Goal: Information Seeking & Learning: Learn about a topic

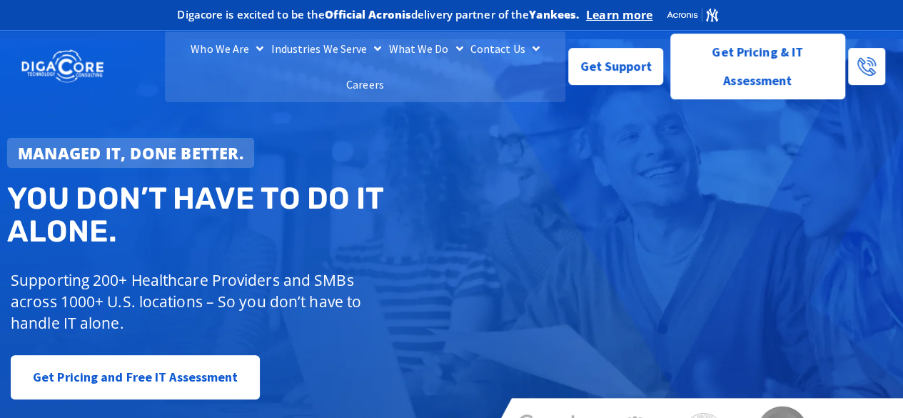
click at [388, 66] on link "Careers" at bounding box center [365, 84] width 45 height 36
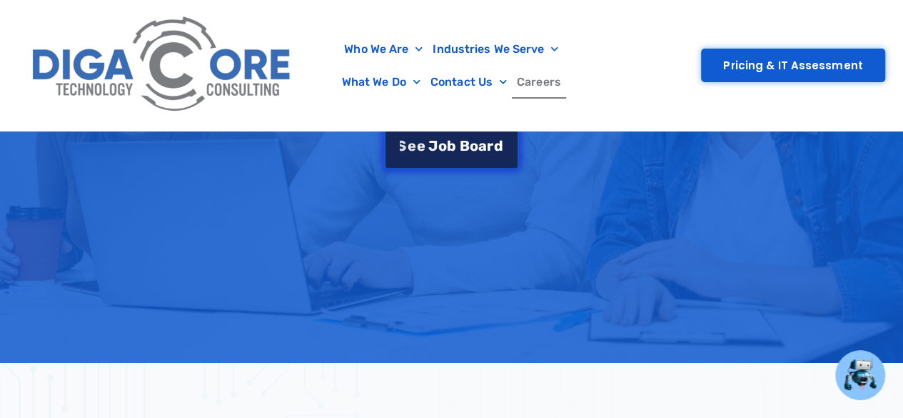
click at [475, 138] on span "o" at bounding box center [474, 145] width 9 height 14
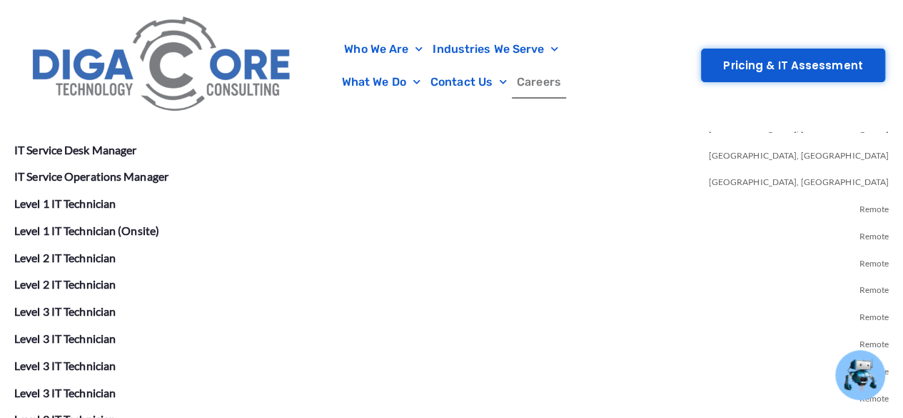
scroll to position [2681, 0]
click at [144, 169] on link "IT Service Operations Manager" at bounding box center [91, 176] width 154 height 14
